Goal: Check status: Check status

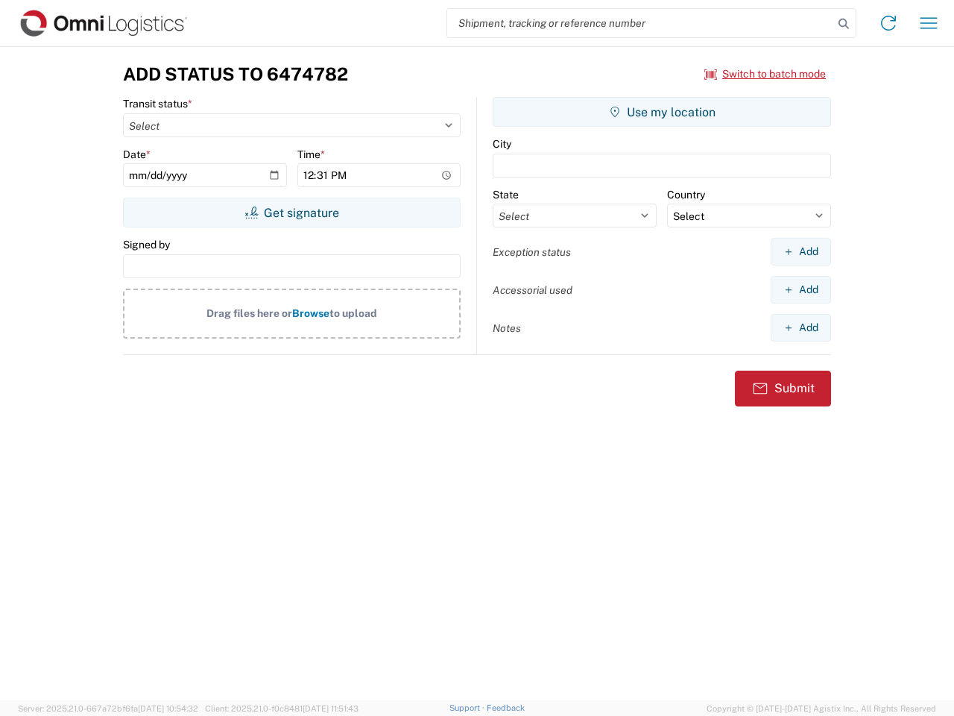
click at [640, 23] on input "search" at bounding box center [640, 23] width 386 height 28
click at [844, 24] on icon at bounding box center [844, 23] width 21 height 21
click at [889, 23] on icon at bounding box center [889, 23] width 24 height 24
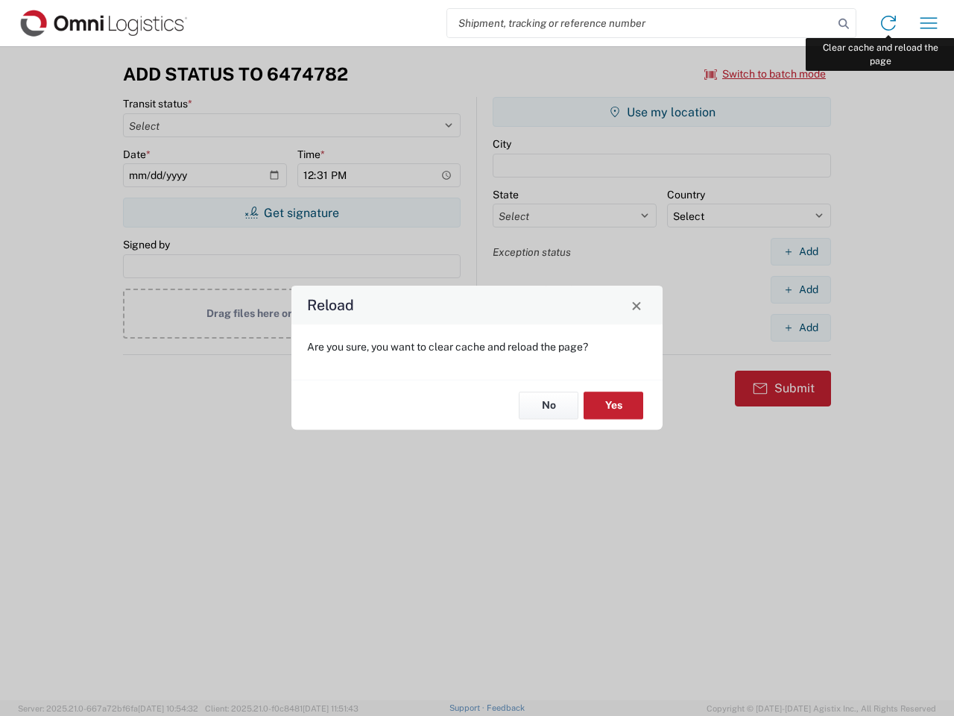
click at [929, 23] on div "Reload Are you sure, you want to clear cache and reload the page? No Yes" at bounding box center [477, 358] width 954 height 716
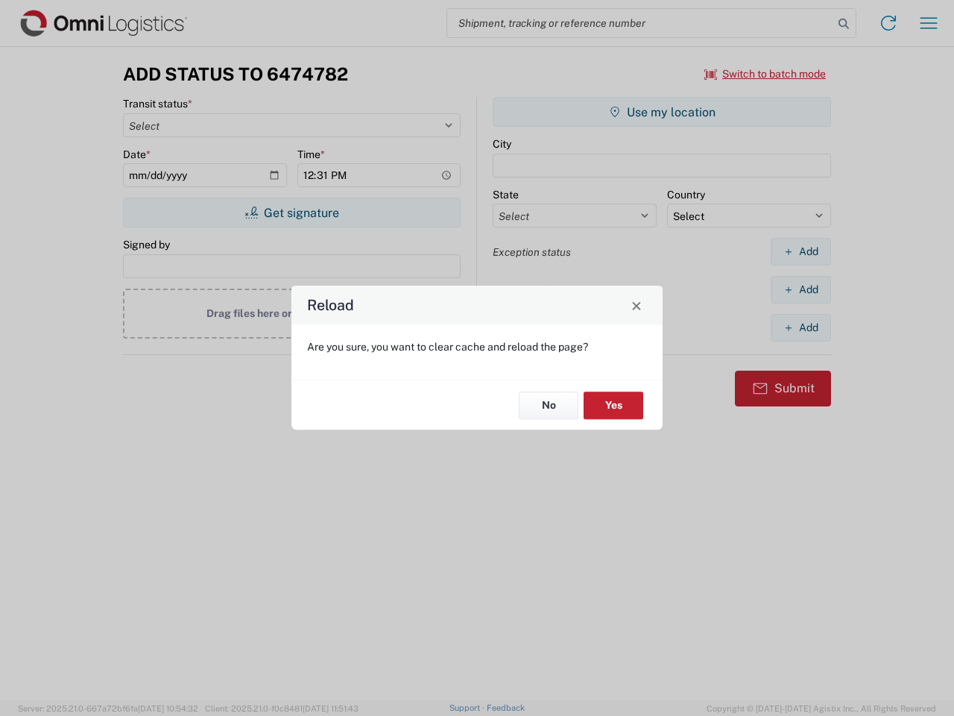
click at [766, 74] on div "Reload Are you sure, you want to clear cache and reload the page? No Yes" at bounding box center [477, 358] width 954 height 716
click at [292, 212] on div "Reload Are you sure, you want to clear cache and reload the page? No Yes" at bounding box center [477, 358] width 954 height 716
click at [662, 112] on div "Reload Are you sure, you want to clear cache and reload the page? No Yes" at bounding box center [477, 358] width 954 height 716
click at [801, 251] on div "Reload Are you sure, you want to clear cache and reload the page? No Yes" at bounding box center [477, 358] width 954 height 716
click at [801, 289] on div "Reload Are you sure, you want to clear cache and reload the page? No Yes" at bounding box center [477, 358] width 954 height 716
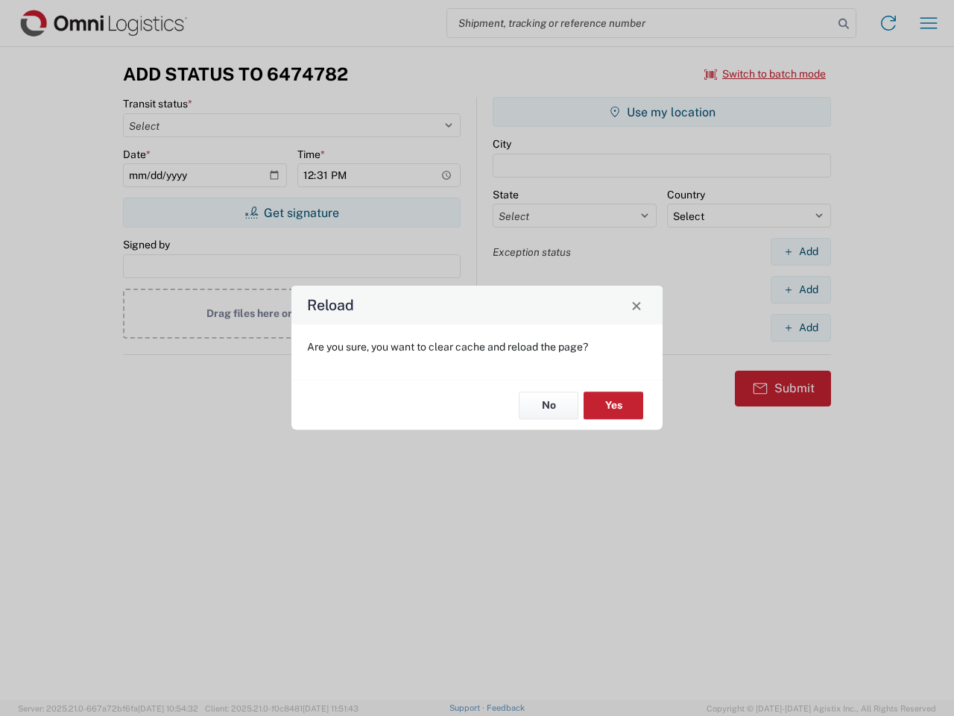
click at [801, 327] on div "Reload Are you sure, you want to clear cache and reload the page? No Yes" at bounding box center [477, 358] width 954 height 716
